Goal: Browse casually

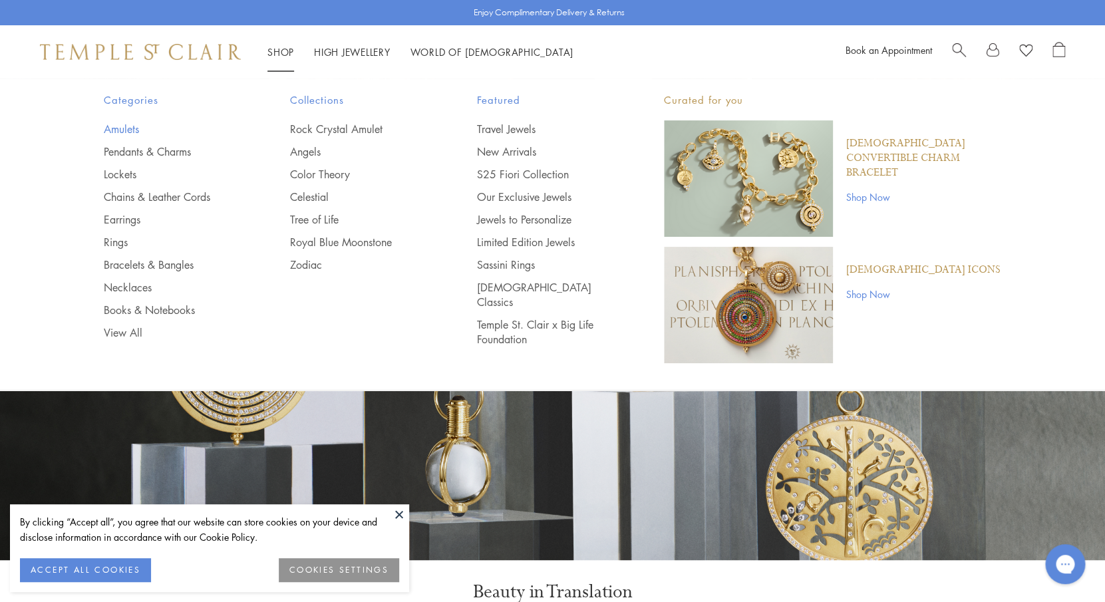
click at [129, 127] on link "Amulets" at bounding box center [171, 129] width 134 height 15
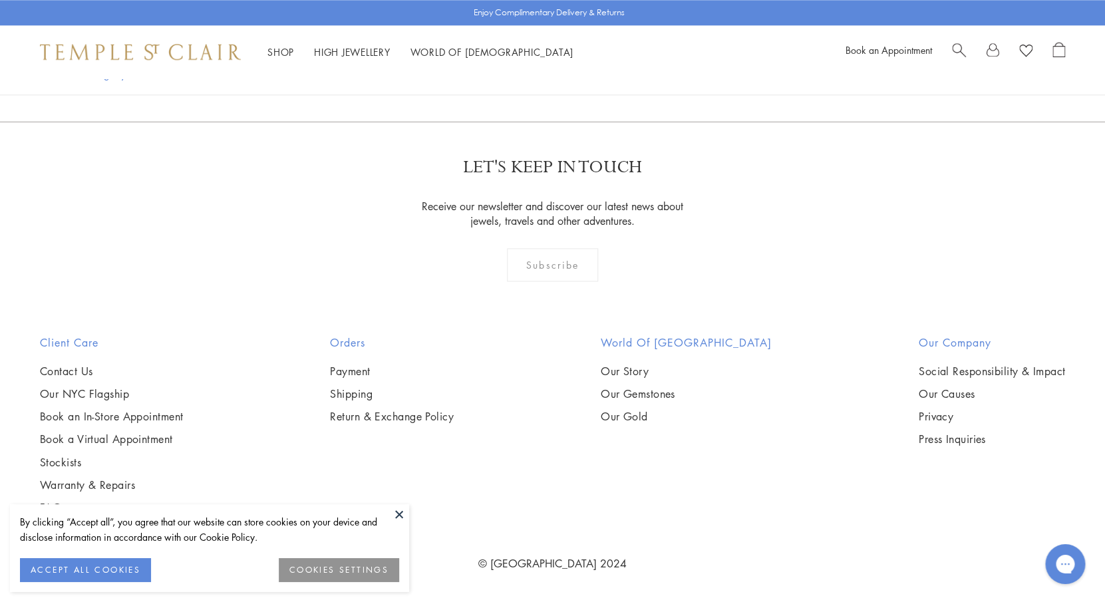
scroll to position [3565, 0]
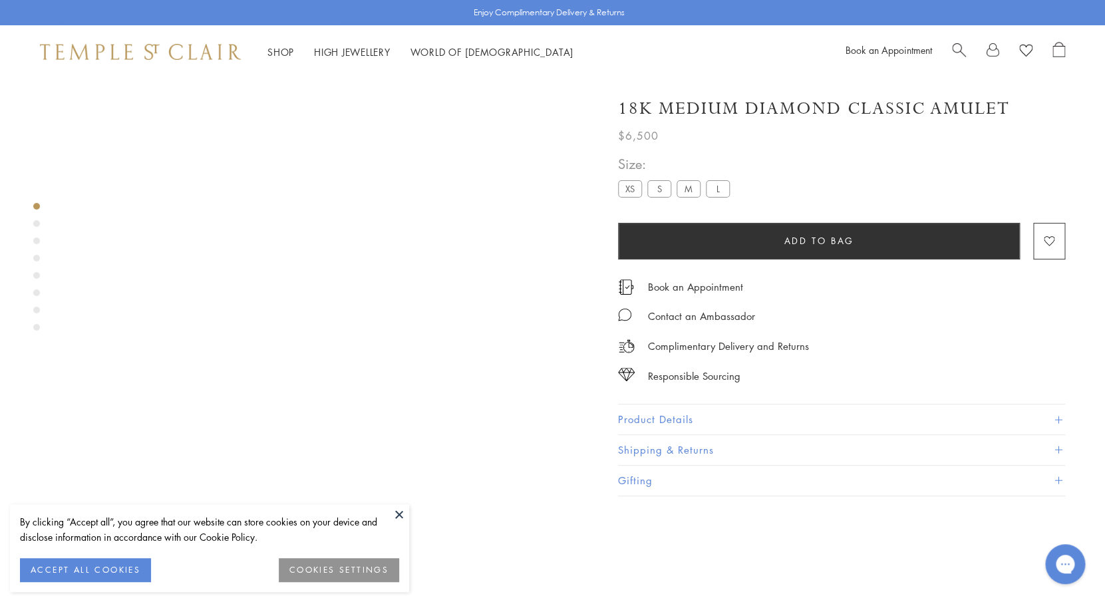
click at [721, 192] on label "L" at bounding box center [718, 188] width 24 height 17
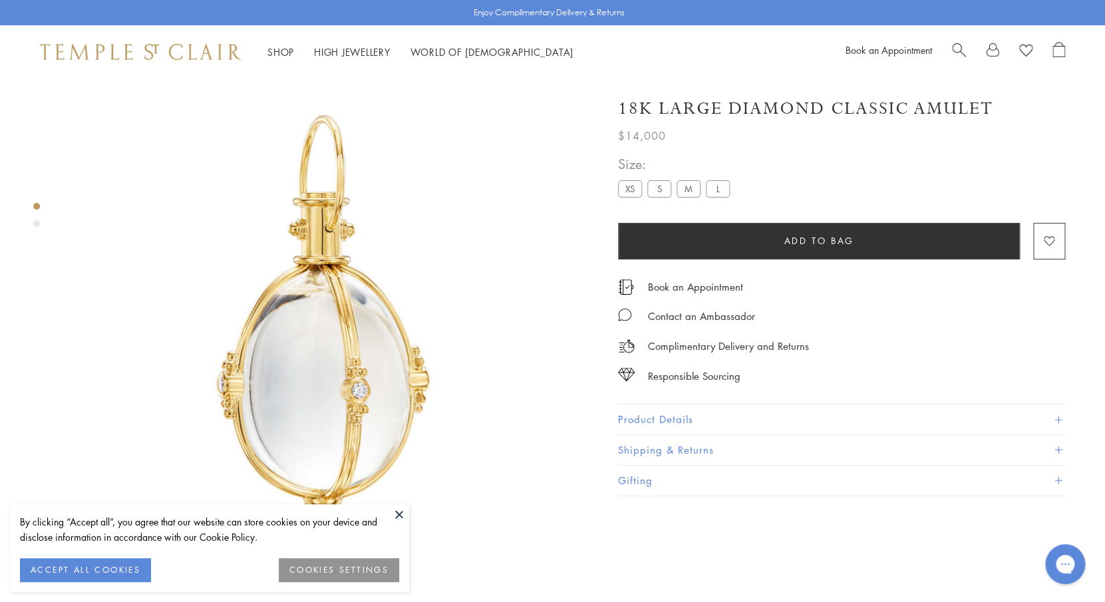
scroll to position [19, 0]
click at [661, 192] on label "S" at bounding box center [659, 188] width 24 height 17
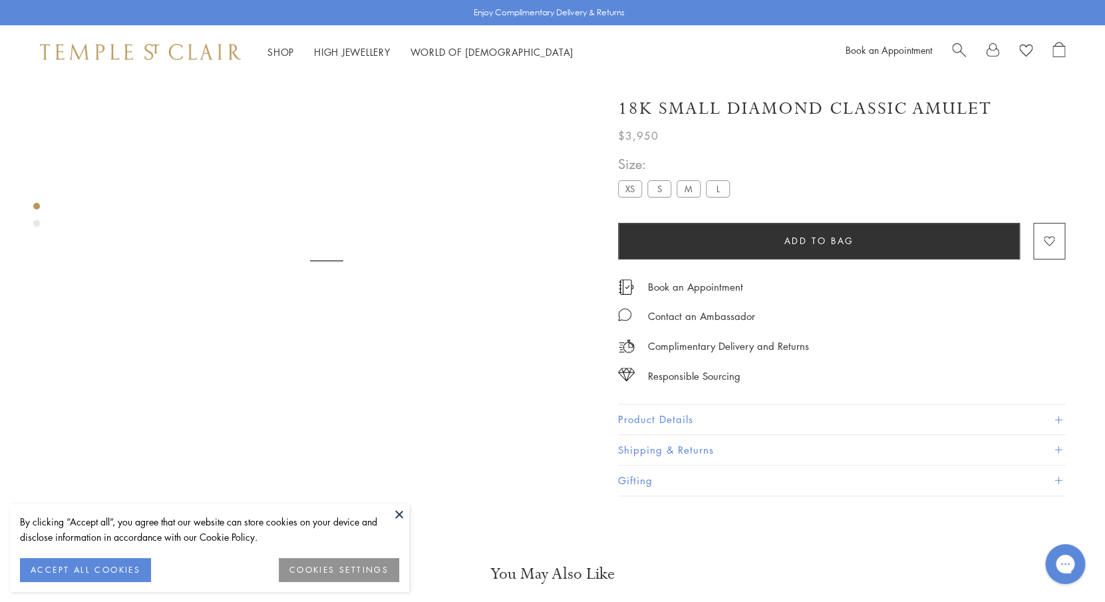
scroll to position [79, 0]
click at [693, 192] on label "M" at bounding box center [689, 188] width 24 height 17
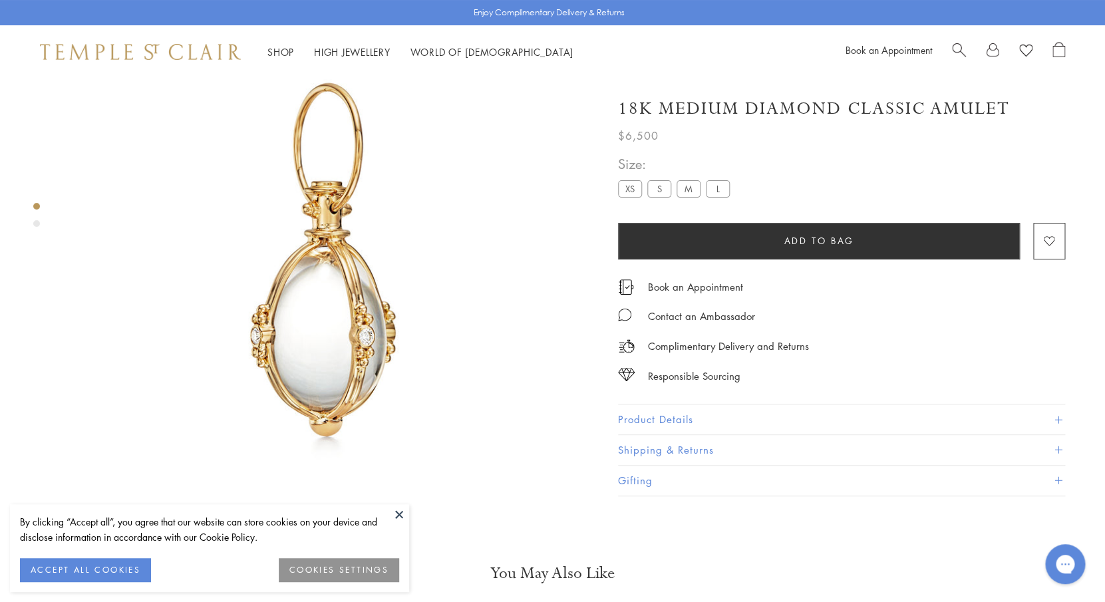
click at [660, 185] on label "S" at bounding box center [659, 188] width 24 height 17
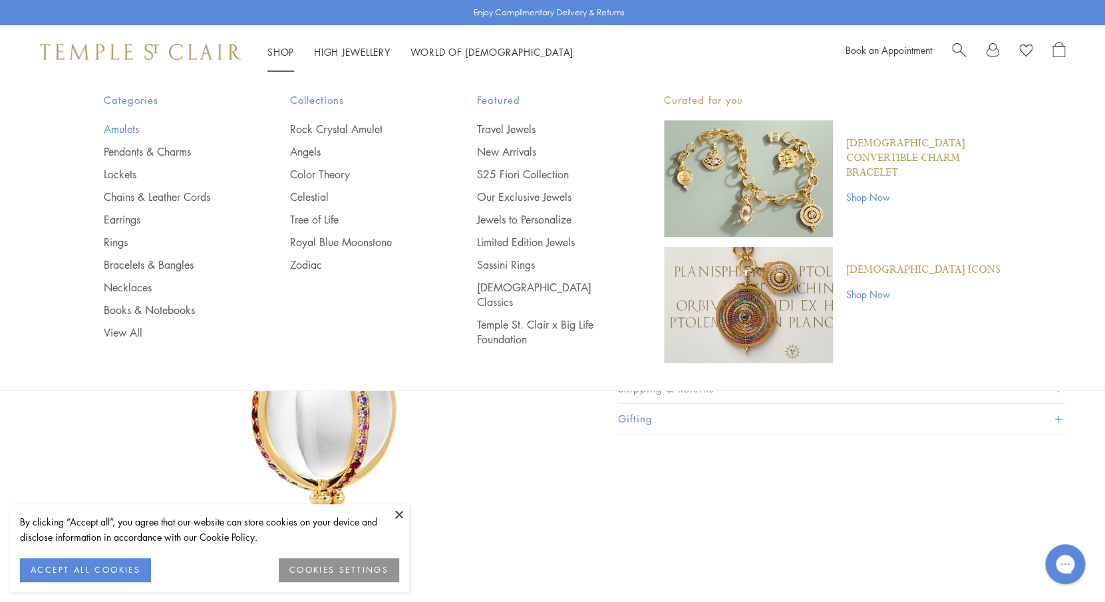
click at [132, 127] on link "Amulets" at bounding box center [171, 129] width 134 height 15
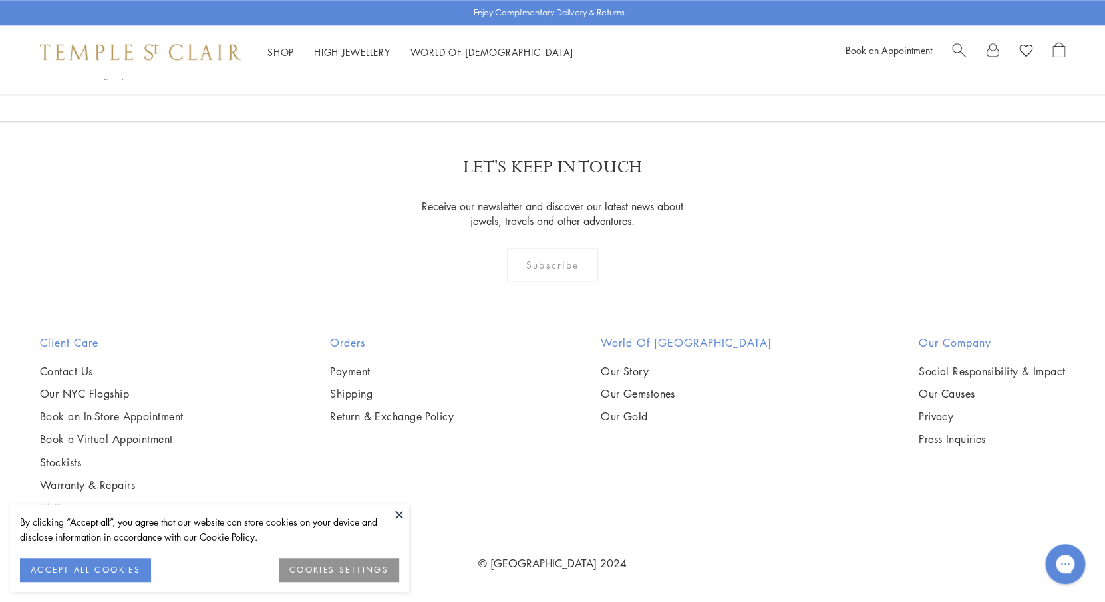
scroll to position [3507, 0]
click at [0, 0] on img at bounding box center [0, 0] width 0 height 0
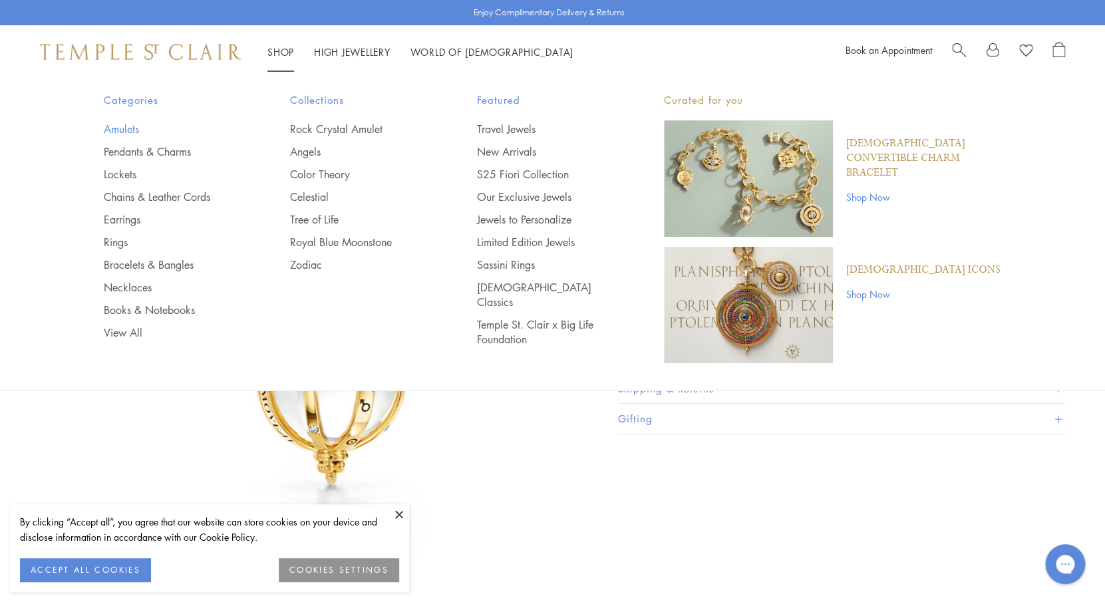
click at [147, 134] on link "Amulets" at bounding box center [171, 129] width 134 height 15
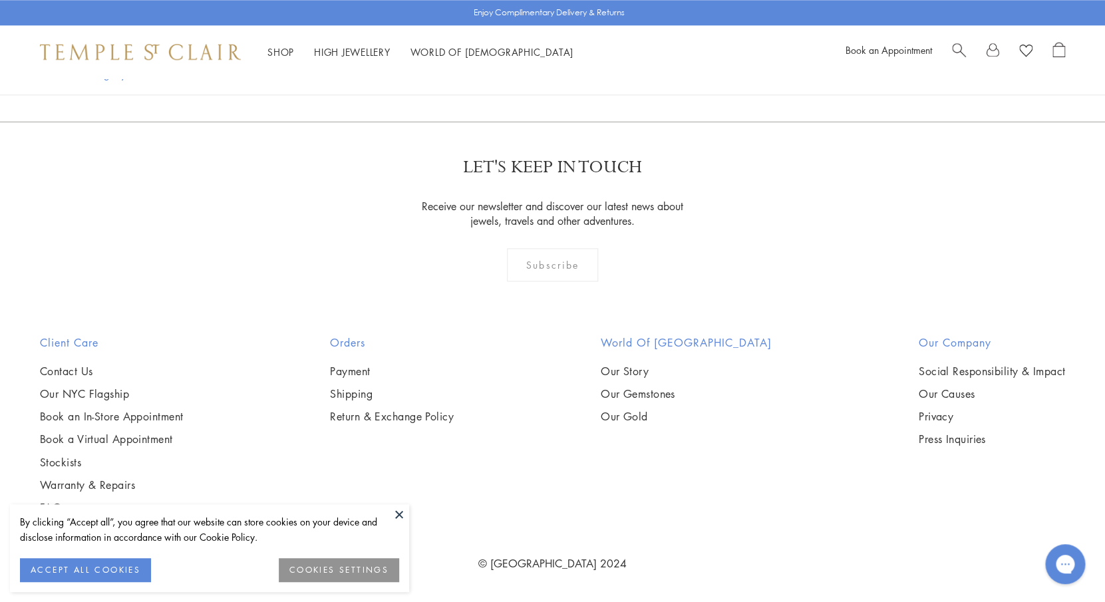
scroll to position [4089, 0]
